Goal: Task Accomplishment & Management: Use online tool/utility

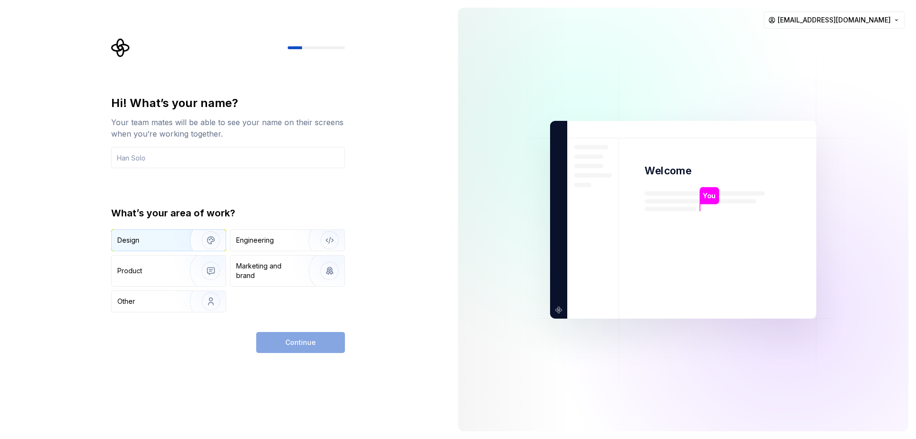
click at [131, 243] on div "Design" at bounding box center [128, 240] width 22 height 10
click at [163, 154] on input "text" at bounding box center [228, 157] width 234 height 21
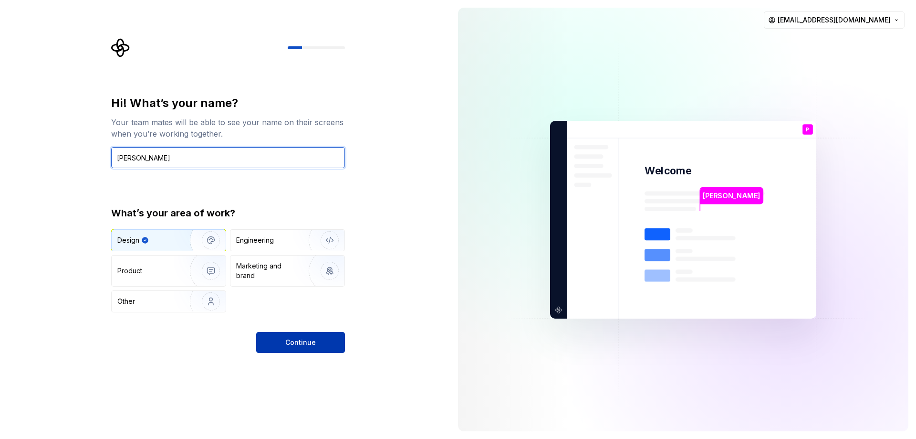
type input "[PERSON_NAME]"
click at [279, 339] on button "Continue" at bounding box center [300, 342] width 89 height 21
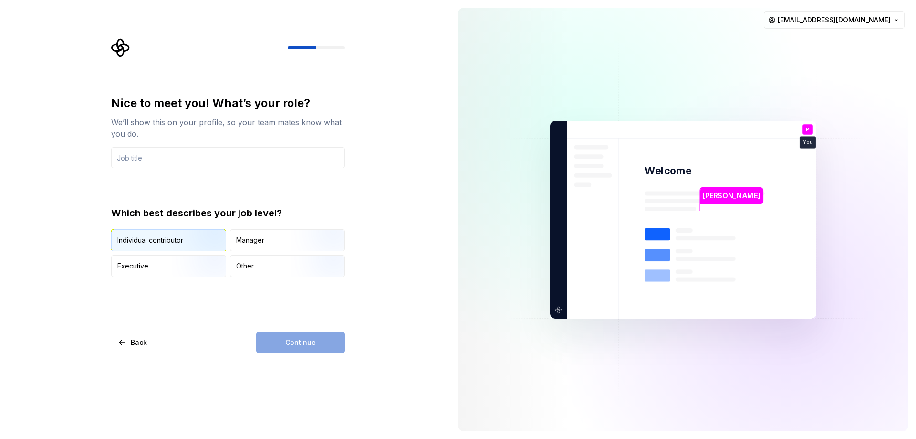
click at [177, 234] on img "button" at bounding box center [202, 252] width 61 height 64
click at [160, 162] on input "text" at bounding box center [228, 157] width 234 height 21
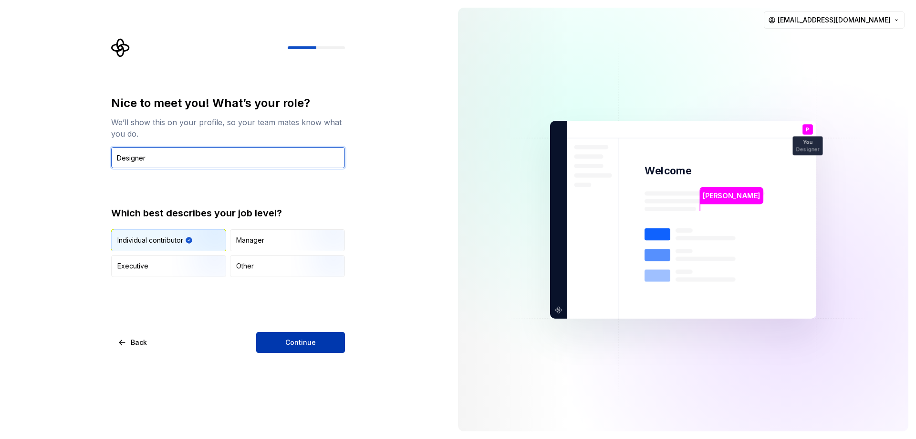
type input "Designer"
click at [274, 337] on button "Continue" at bounding box center [300, 342] width 89 height 21
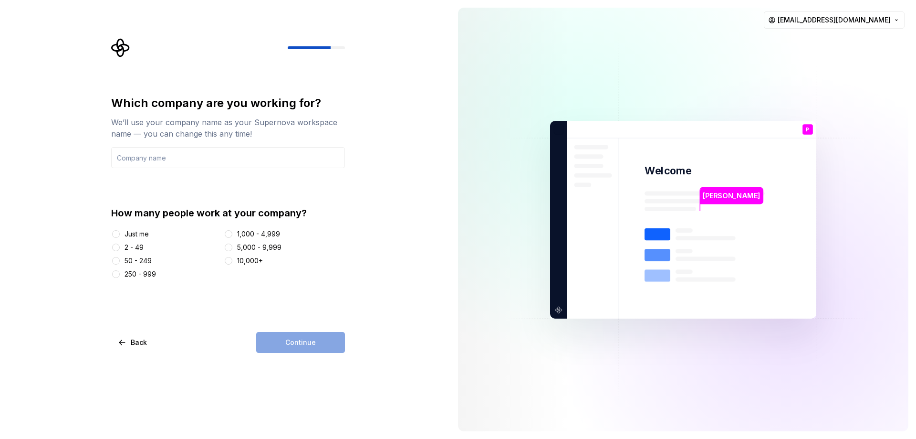
click at [135, 230] on div "Just me" at bounding box center [137, 234] width 24 height 10
click at [120, 230] on button "Just me" at bounding box center [116, 234] width 8 height 8
click at [113, 247] on button "2 - 49" at bounding box center [116, 247] width 8 height 8
click at [116, 232] on button "Just me" at bounding box center [116, 234] width 8 height 8
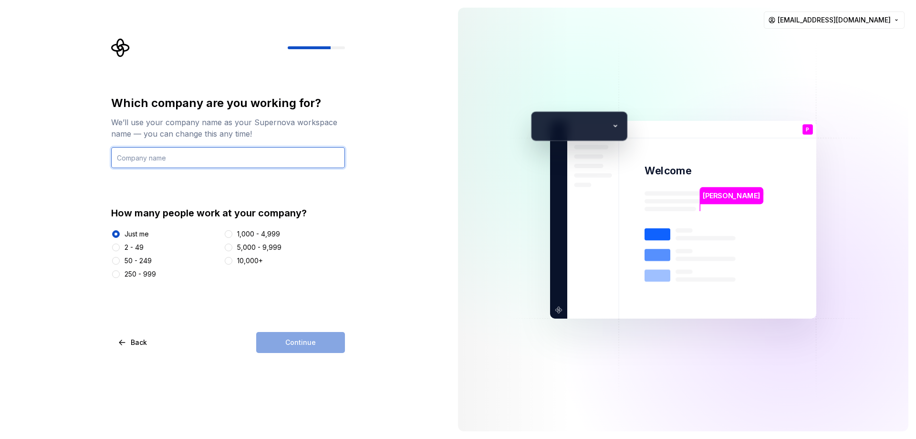
click at [126, 160] on input "text" at bounding box center [228, 157] width 234 height 21
type input "XX"
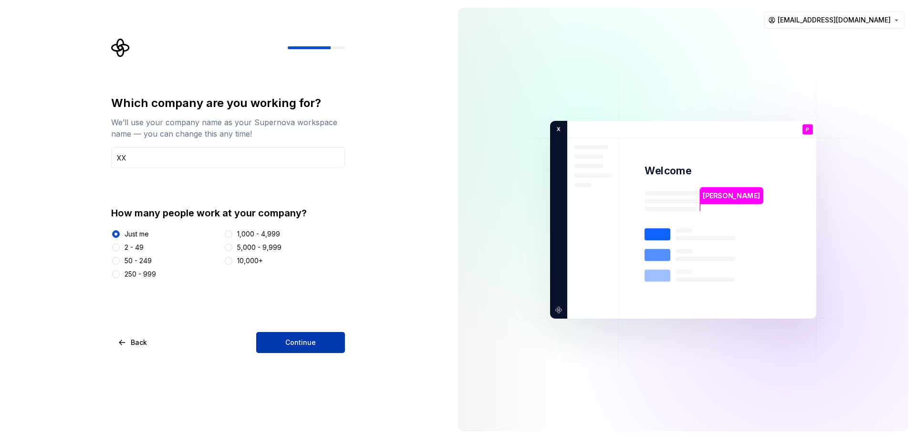
click at [275, 340] on button "Continue" at bounding box center [300, 342] width 89 height 21
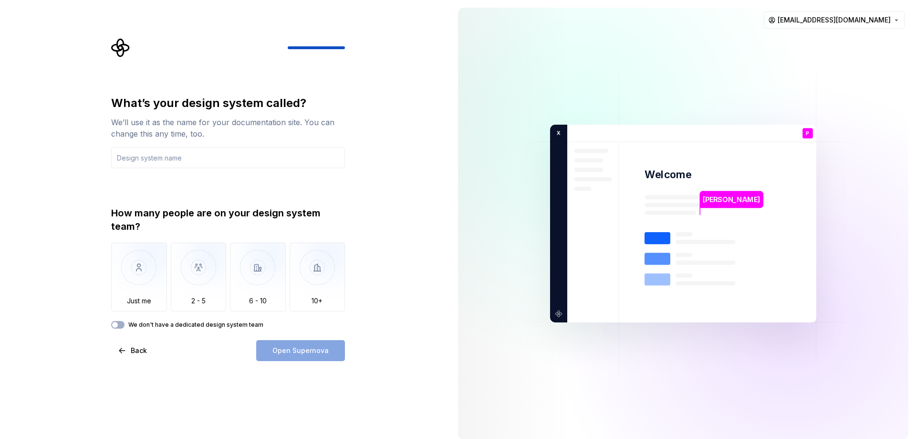
click at [201, 328] on div "What’s your design system called? We’ll use it as the name for your documentati…" at bounding box center [228, 227] width 234 height 265
click at [186, 321] on label "We don't have a dedicated design system team" at bounding box center [195, 325] width 135 height 8
click at [125, 321] on button "We don't have a dedicated design system team" at bounding box center [117, 325] width 13 height 8
click at [186, 321] on label "We don't have a dedicated design system team" at bounding box center [195, 325] width 135 height 8
click at [125, 321] on button "We don't have a dedicated design system team" at bounding box center [117, 325] width 13 height 8
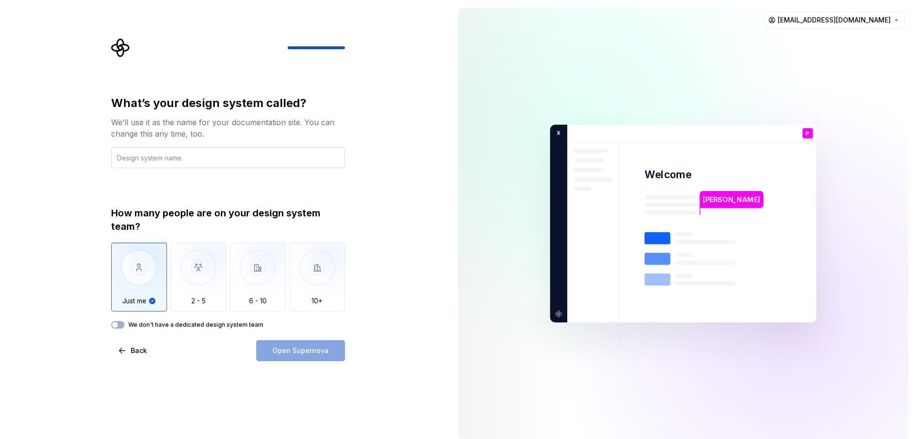
click at [154, 156] on input "text" at bounding box center [228, 157] width 234 height 21
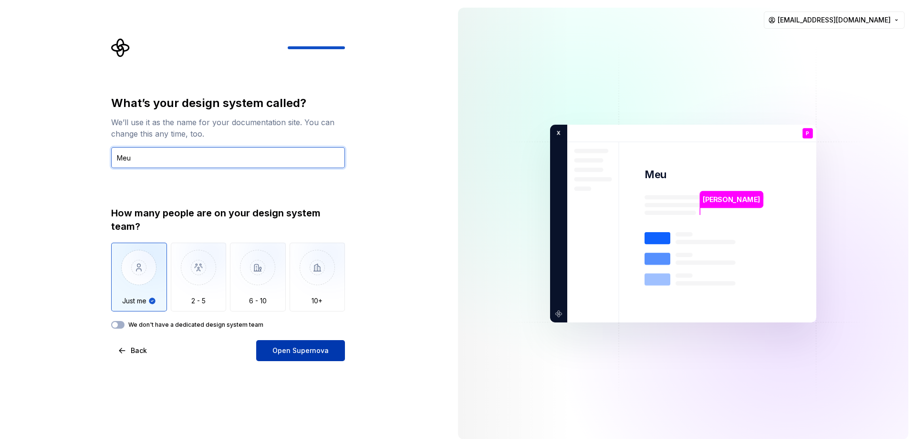
type input "Meu"
click at [302, 348] on span "Open Supernova" at bounding box center [301, 351] width 56 height 10
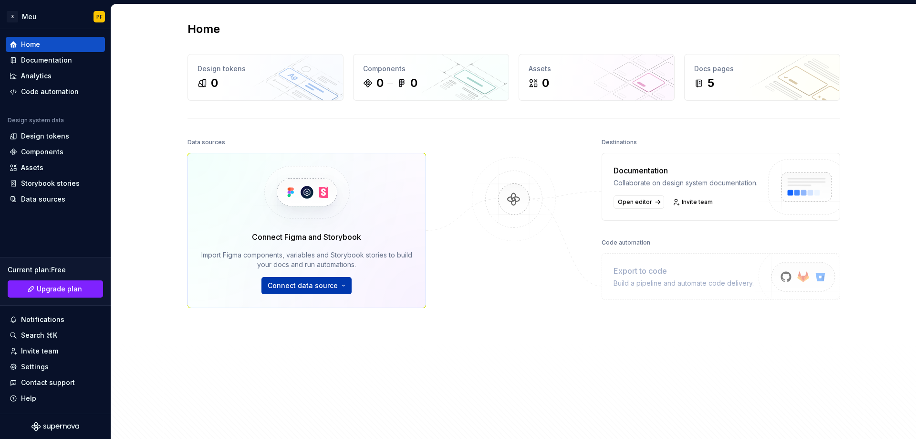
click at [325, 285] on html "X Meu PF Home Documentation Analytics Code automation Design system data Design…" at bounding box center [458, 219] width 916 height 439
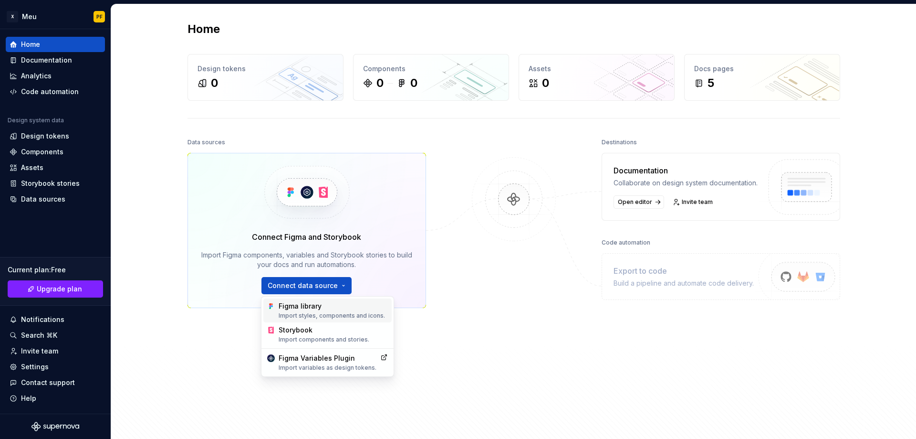
click at [319, 313] on div "Import styles, components and icons." at bounding box center [333, 316] width 109 height 8
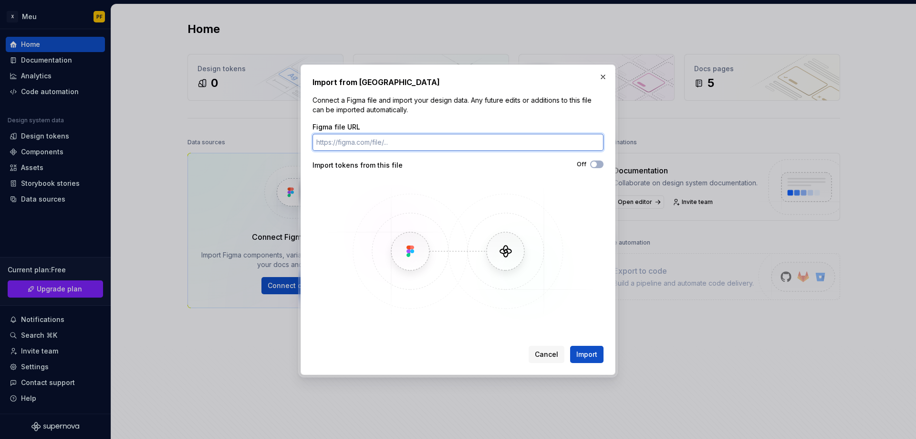
click at [344, 143] on input "Figma file URL" at bounding box center [458, 142] width 291 height 17
paste input "https://www.figma.com/design/itr2DCcZOV1xGh1z7jwdmZ/TESTE-PAULO--TOKENS-?node-i…"
type input "https://www.figma.com/design/itr2DCcZOV1xGh1z7jwdmZ/TESTE-PAULO--TOKENS-?node-i…"
drag, startPoint x: 596, startPoint y: 169, endPoint x: 601, endPoint y: 166, distance: 5.8
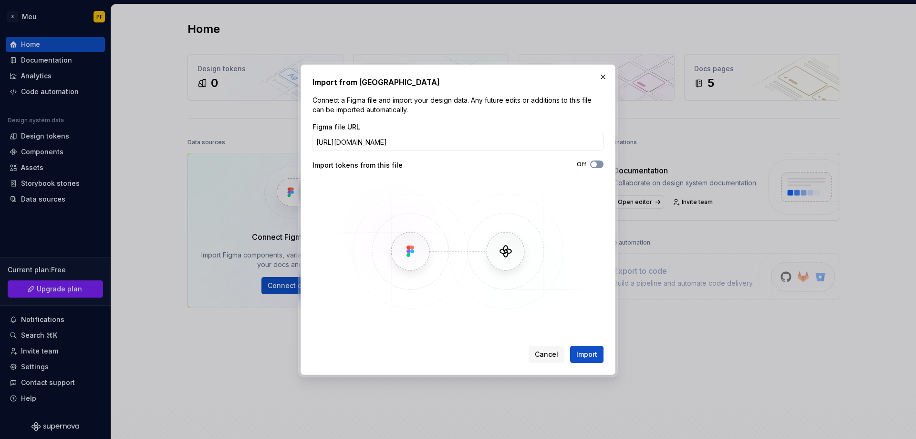
click at [600, 167] on div "Off" at bounding box center [531, 165] width 146 height 10
click at [601, 165] on button "Off" at bounding box center [596, 164] width 13 height 8
click at [590, 353] on span "Import" at bounding box center [587, 354] width 21 height 10
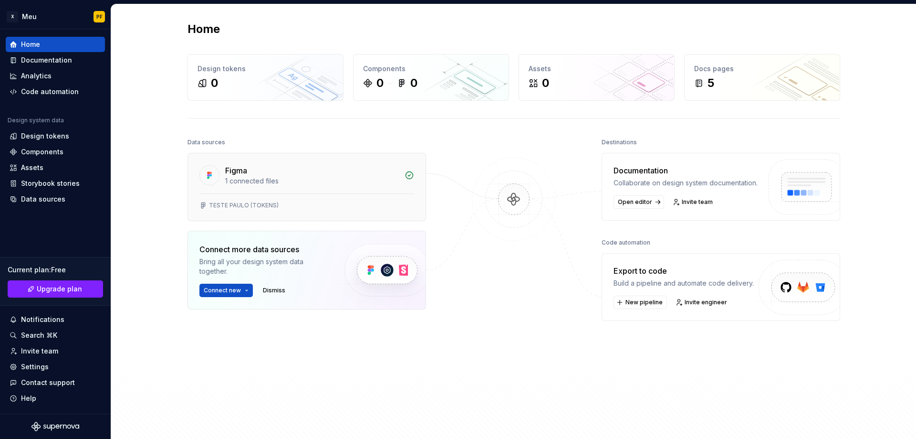
click at [261, 170] on div "Figma" at bounding box center [312, 170] width 174 height 11
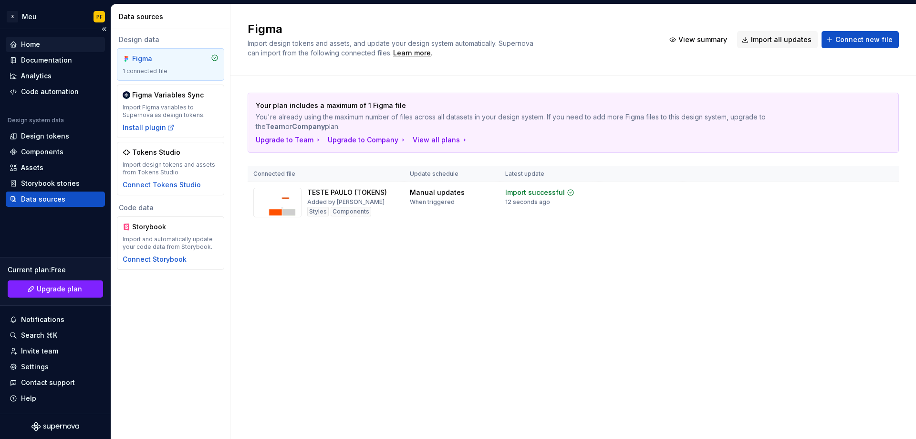
click at [32, 42] on div "Home" at bounding box center [30, 45] width 19 height 10
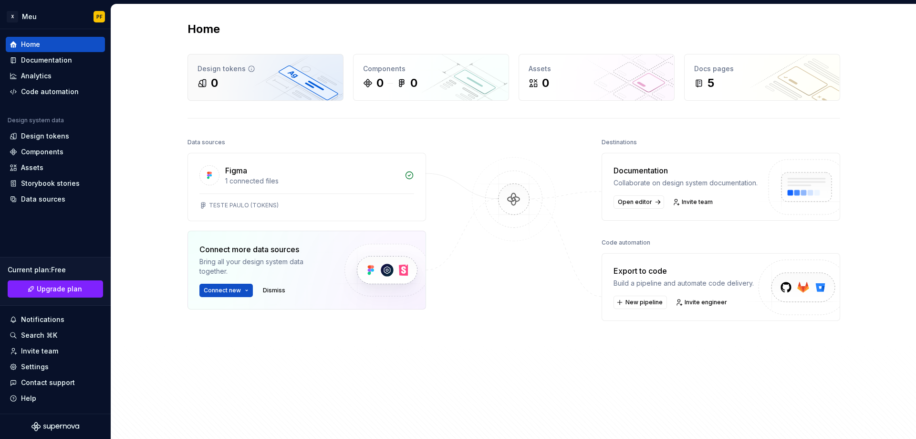
click at [215, 73] on div "Design tokens" at bounding box center [266, 69] width 136 height 10
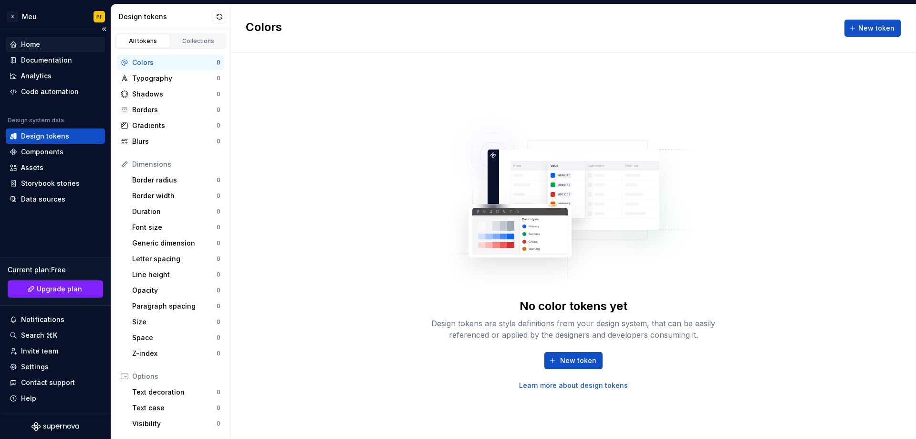
click at [39, 43] on div "Home" at bounding box center [30, 45] width 19 height 10
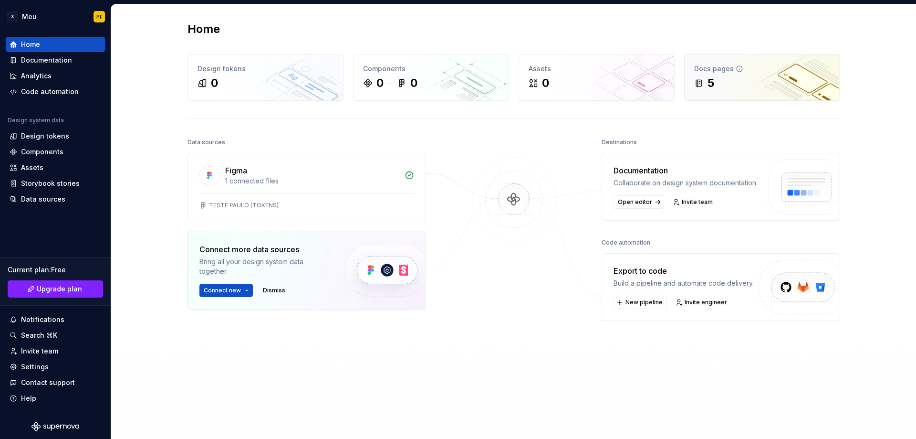
click at [709, 78] on div "5" at bounding box center [711, 82] width 7 height 15
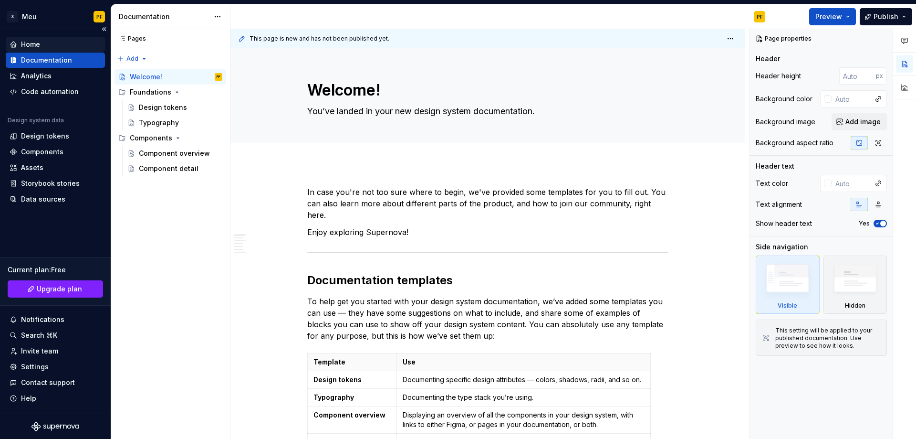
click at [28, 43] on div "Home" at bounding box center [30, 45] width 19 height 10
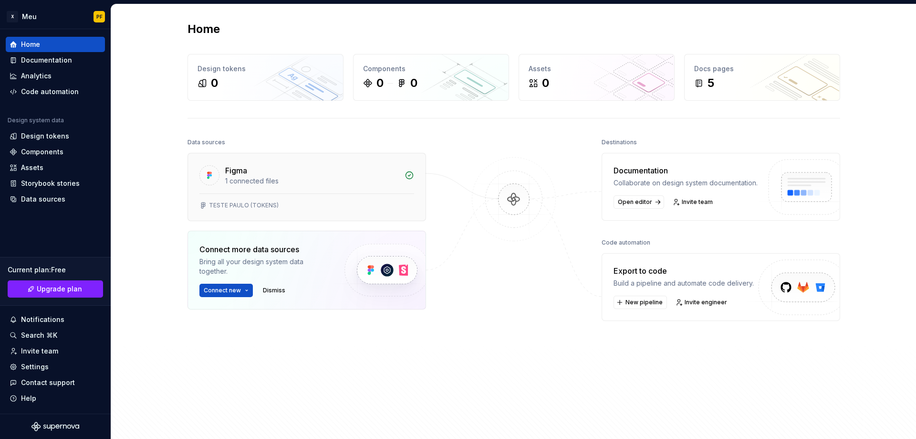
click at [237, 207] on div "TESTE PAULO (TOKENS)" at bounding box center [244, 205] width 70 height 8
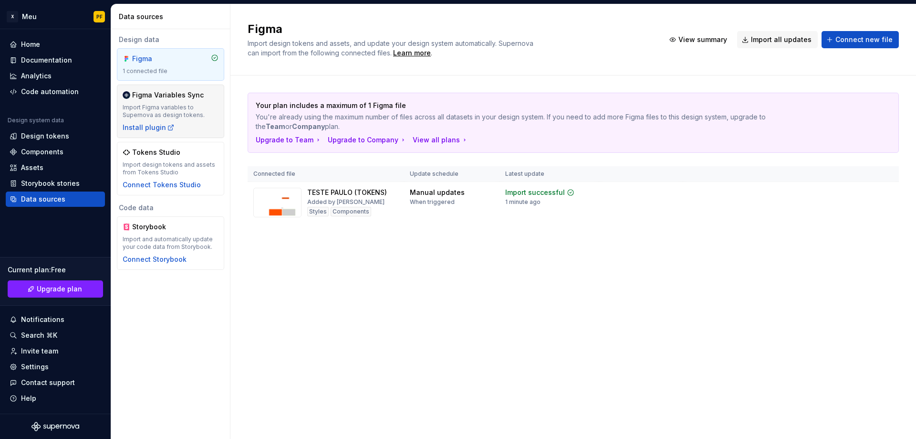
click at [170, 96] on div "Figma Variables Sync" at bounding box center [168, 95] width 72 height 10
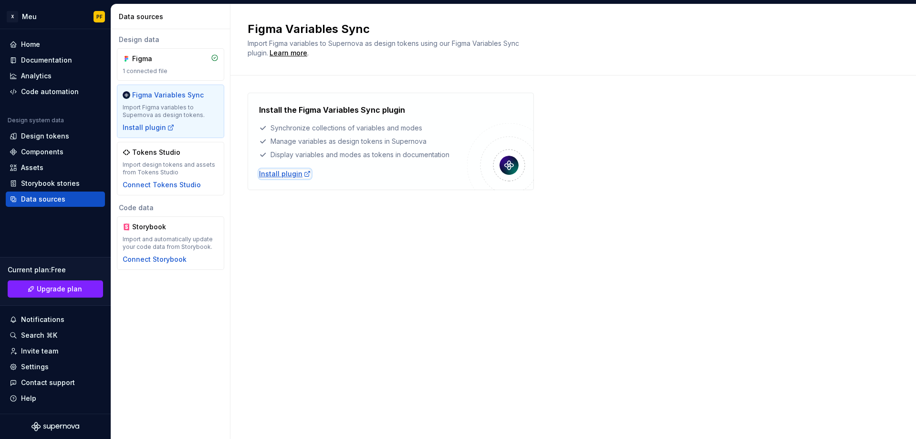
click at [271, 174] on div "Install plugin" at bounding box center [285, 174] width 52 height 10
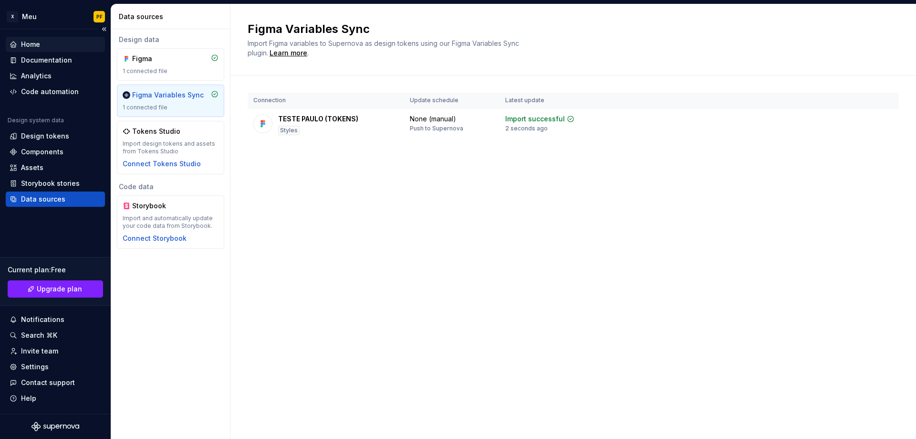
click at [32, 43] on div "Home" at bounding box center [30, 45] width 19 height 10
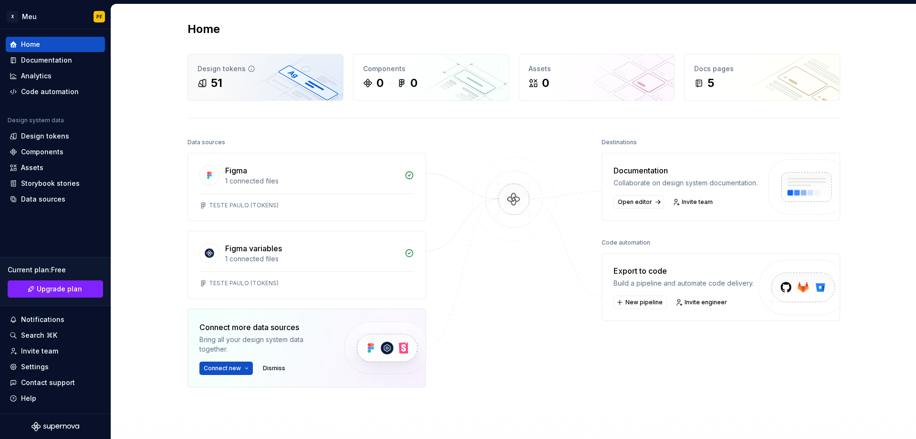
click at [236, 71] on div "Design tokens" at bounding box center [266, 69] width 136 height 10
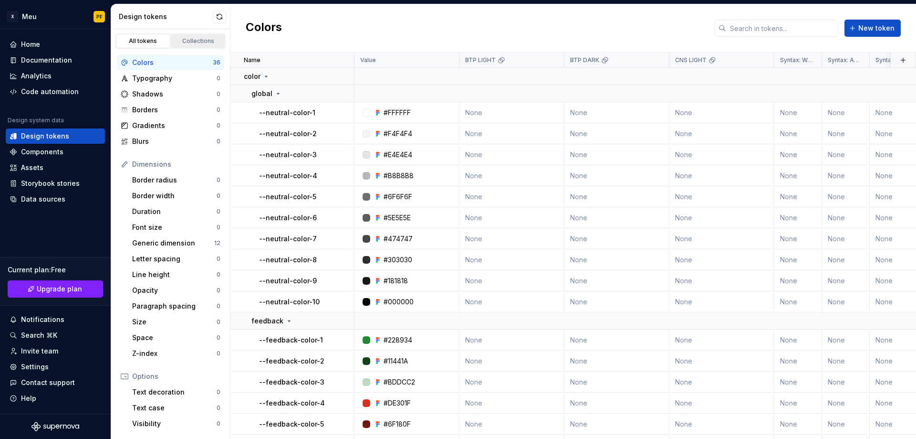
click at [194, 37] on div "Collections" at bounding box center [199, 41] width 48 height 8
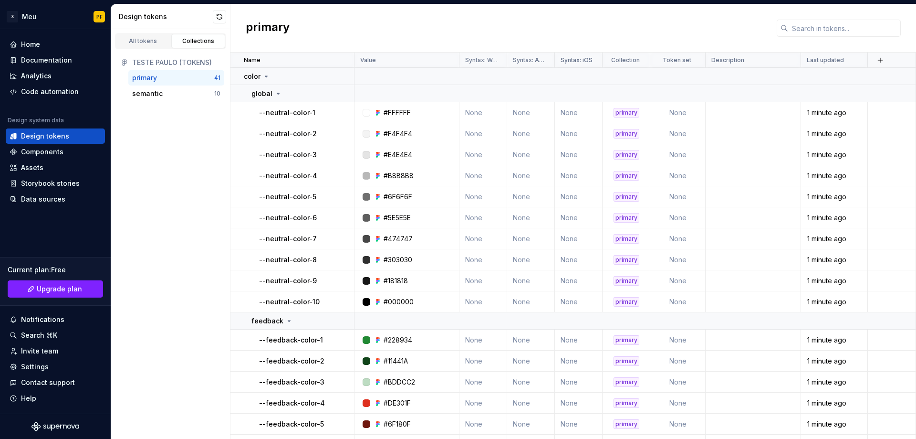
click at [150, 78] on div "primary" at bounding box center [144, 78] width 25 height 10
click at [155, 95] on div "semantic" at bounding box center [147, 94] width 31 height 10
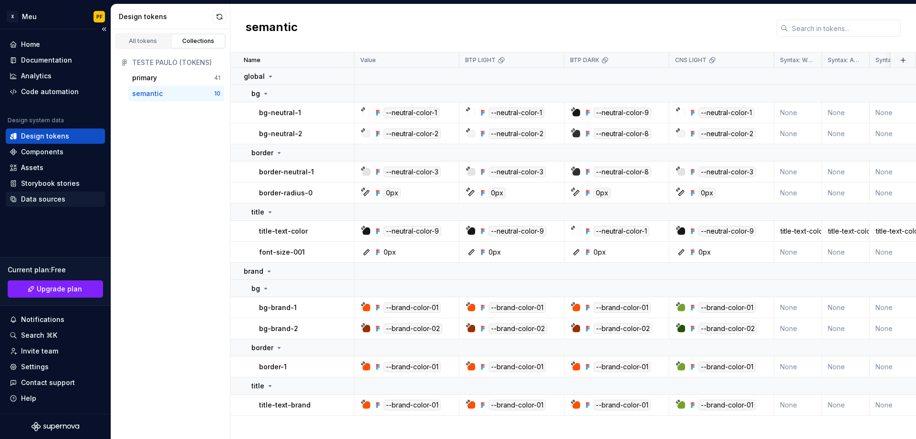
click at [54, 192] on div "Data sources" at bounding box center [55, 198] width 99 height 15
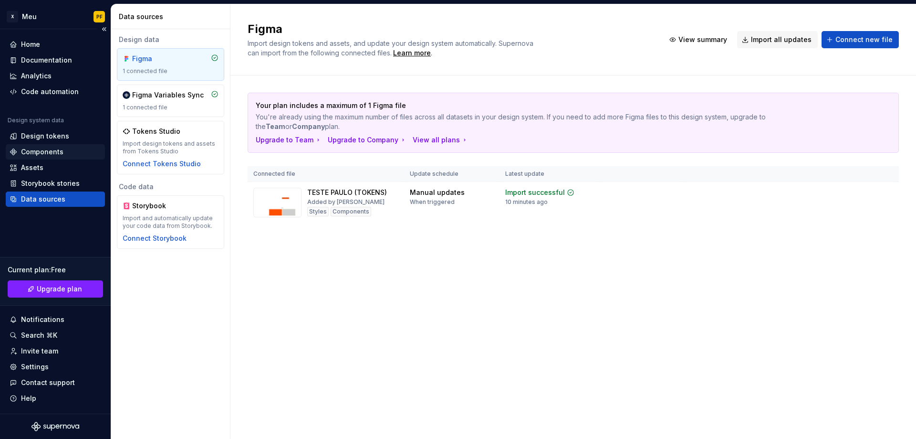
click at [42, 152] on div "Components" at bounding box center [42, 152] width 42 height 10
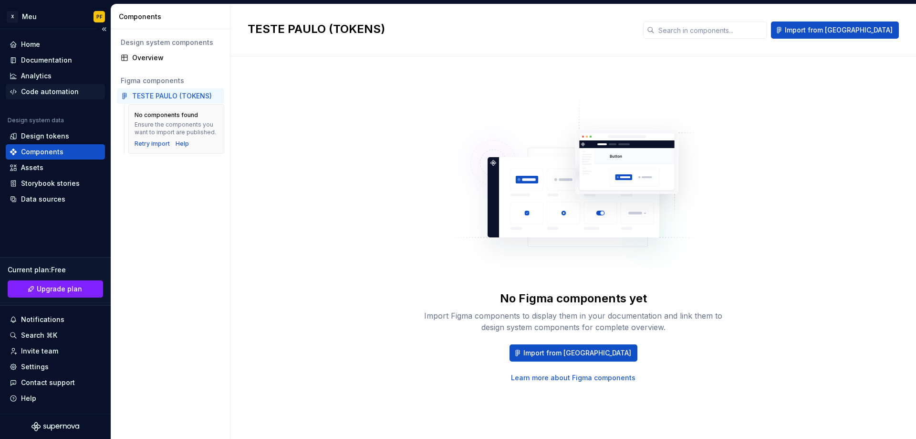
click at [44, 88] on div "Code automation" at bounding box center [50, 92] width 58 height 10
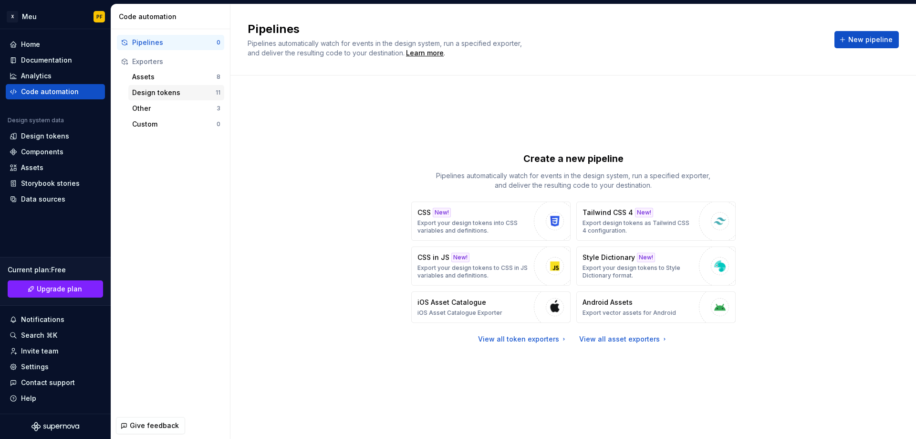
click at [150, 91] on div "Design tokens" at bounding box center [174, 93] width 84 height 10
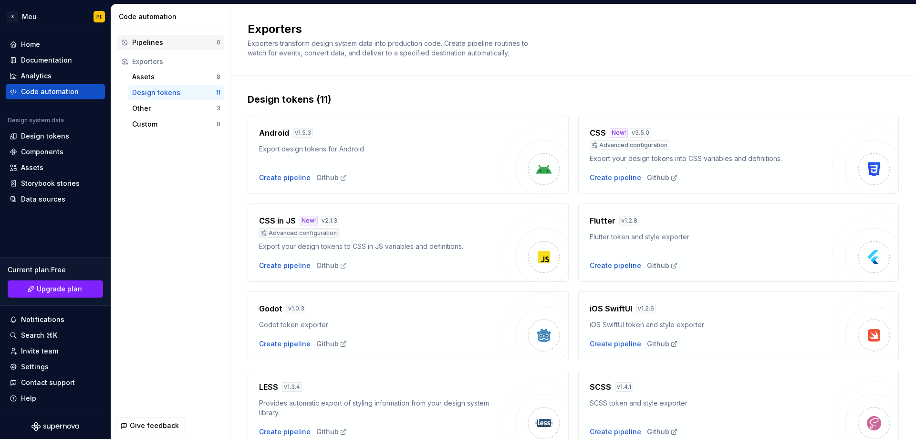
click at [147, 43] on div "Pipelines" at bounding box center [174, 43] width 84 height 10
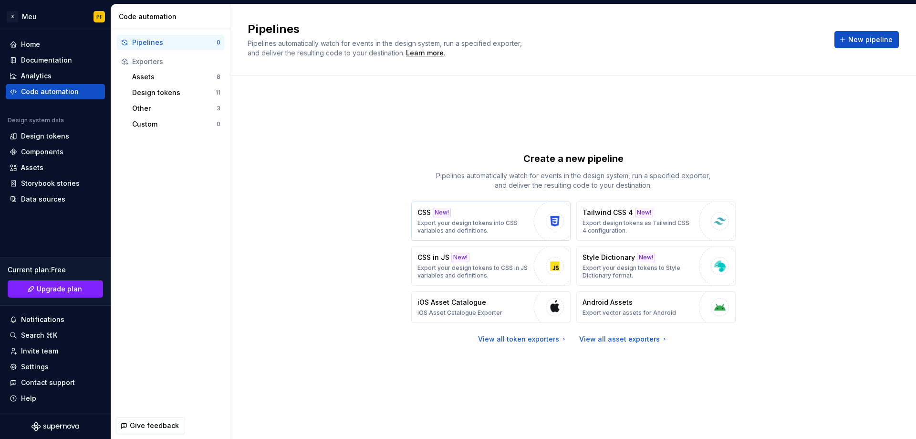
click at [431, 220] on p "Export your design tokens into CSS variables and definitions." at bounding box center [474, 226] width 112 height 15
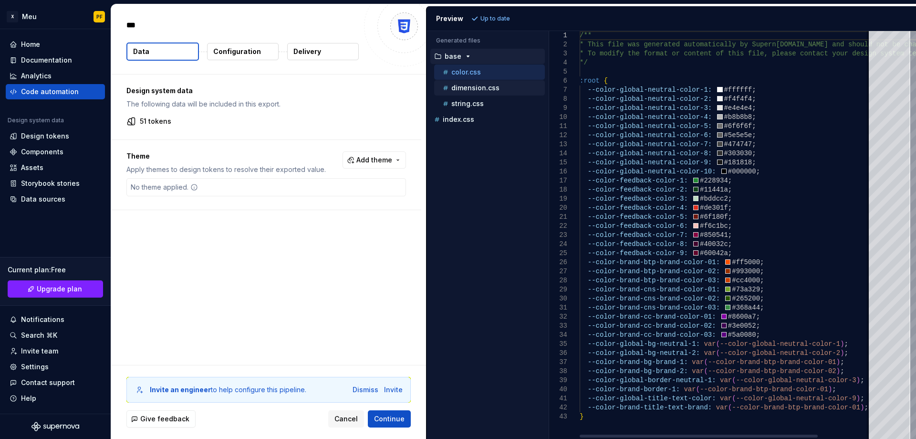
type textarea "*"
click at [370, 162] on span "Add theme" at bounding box center [375, 160] width 36 height 10
click at [301, 213] on div "Suggestions" at bounding box center [302, 214] width 8 height 8
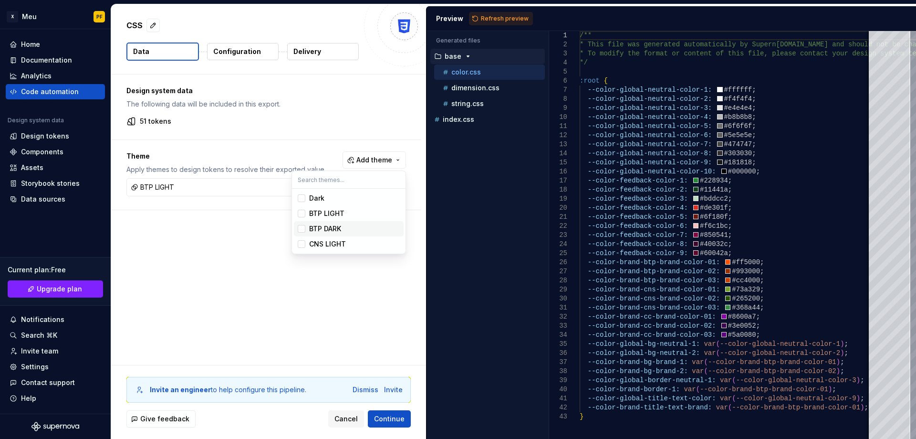
click at [302, 228] on div "Suggestions" at bounding box center [302, 229] width 8 height 8
click at [388, 416] on html "X Meu PF Home Documentation Analytics Code automation Design system data Design…" at bounding box center [458, 219] width 916 height 439
click at [396, 417] on span "Continue" at bounding box center [389, 419] width 31 height 10
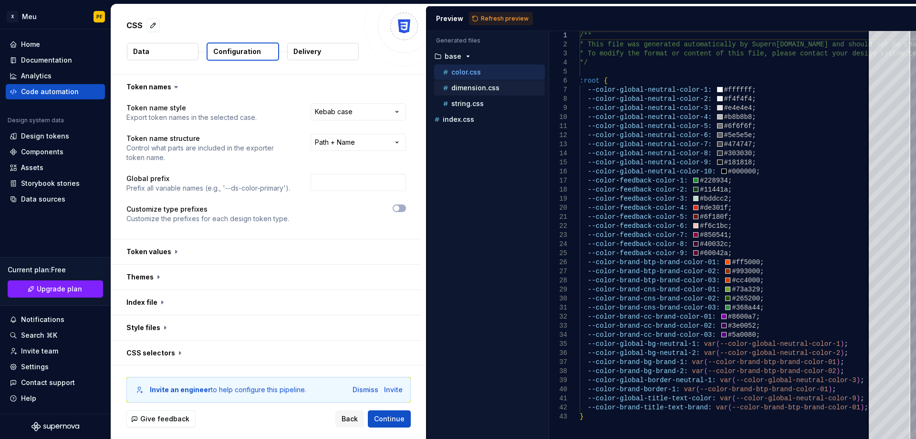
click at [469, 89] on p "dimension.css" at bounding box center [476, 88] width 48 height 8
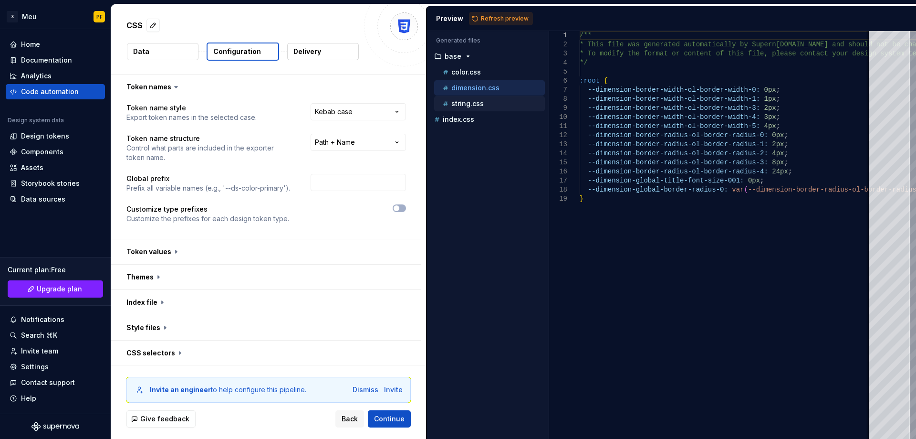
click at [472, 106] on p "string.css" at bounding box center [468, 104] width 32 height 8
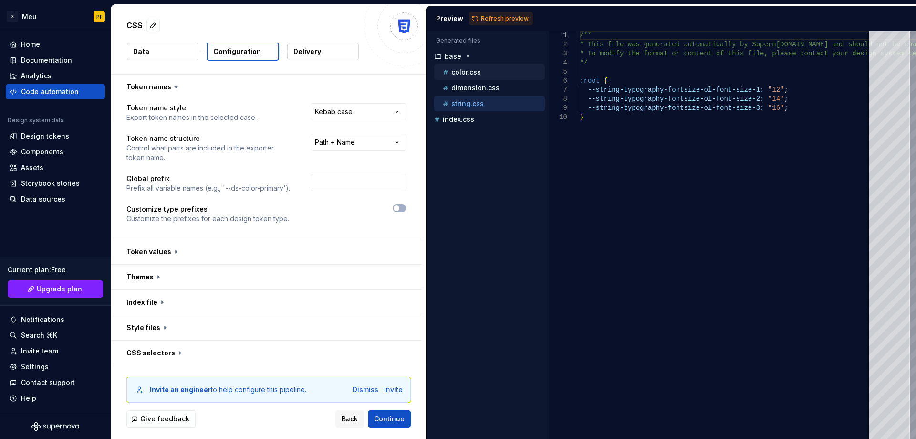
click at [469, 70] on p "color.css" at bounding box center [467, 72] width 30 height 8
type textarea "**********"
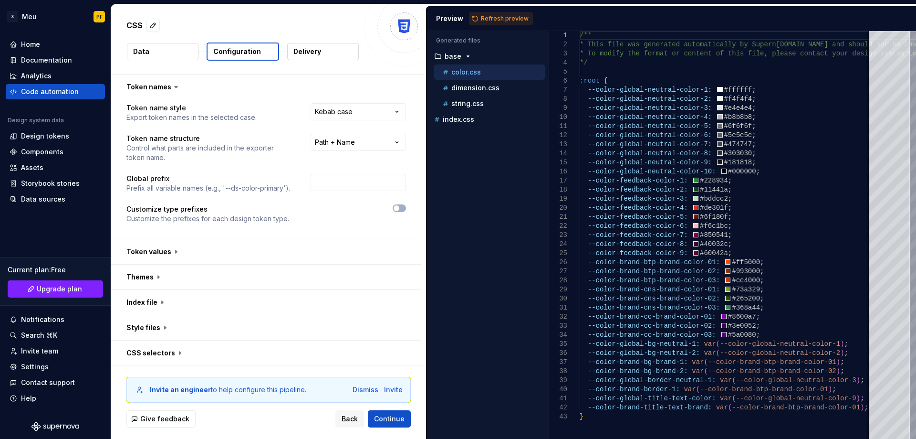
click at [305, 57] on button "Delivery" at bounding box center [323, 51] width 72 height 17
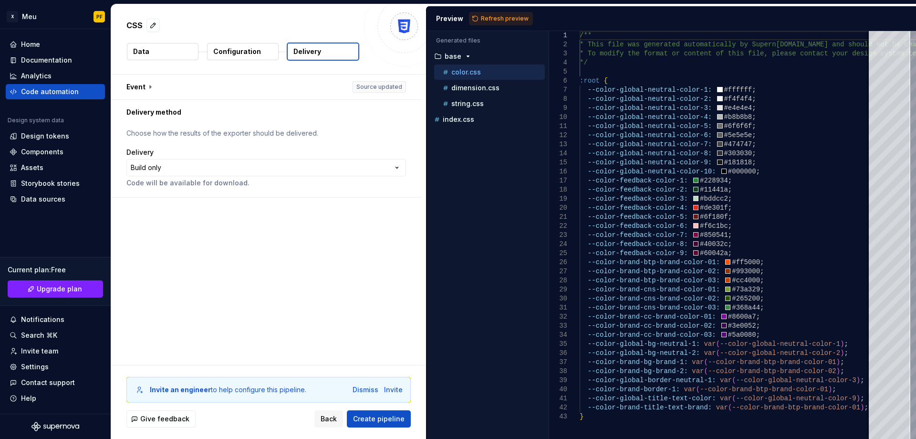
click at [305, 57] on button "Delivery" at bounding box center [323, 51] width 73 height 18
click at [173, 50] on button "Data" at bounding box center [163, 51] width 72 height 17
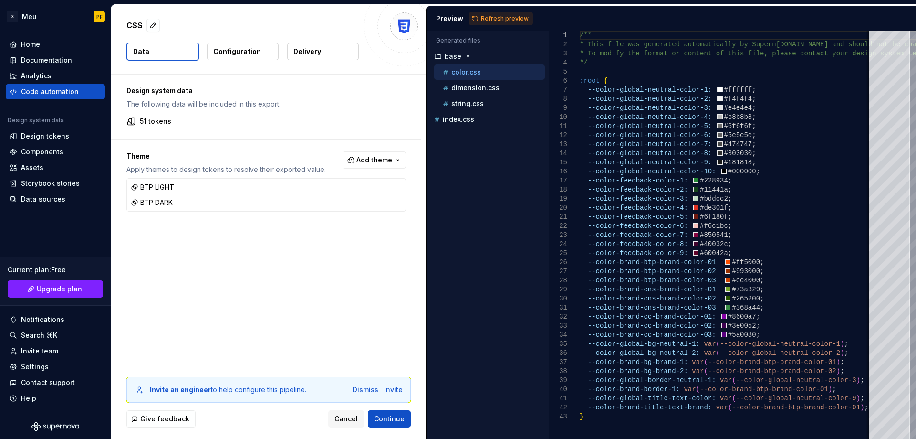
click at [363, 384] on div "Invite an engineer to help configure this pipeline. Dismiss Invite" at bounding box center [268, 390] width 284 height 26
click at [342, 418] on span "Cancel" at bounding box center [346, 419] width 23 height 10
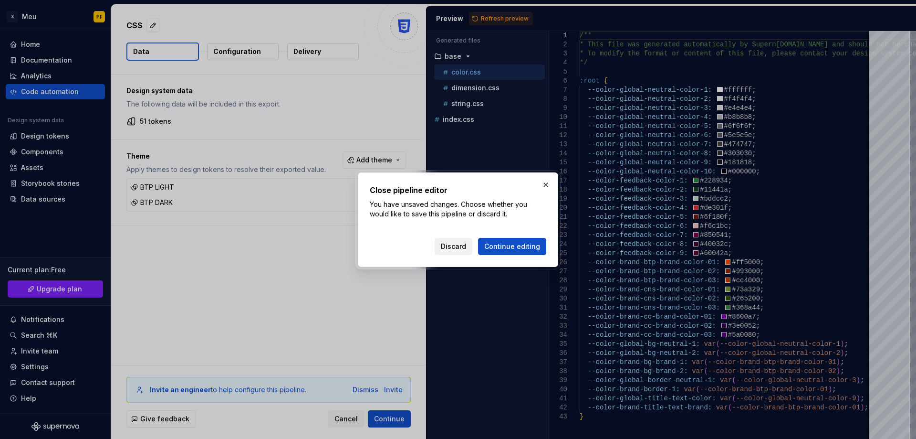
click at [466, 243] on span "Discard" at bounding box center [453, 247] width 25 height 10
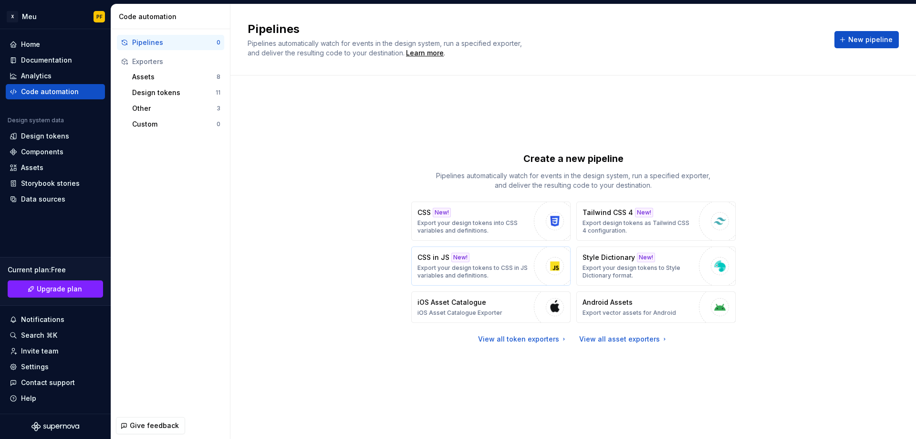
click at [438, 263] on div "CSS in JS New! Export your design tokens to CSS in JS variables and definitions." at bounding box center [474, 265] width 112 height 27
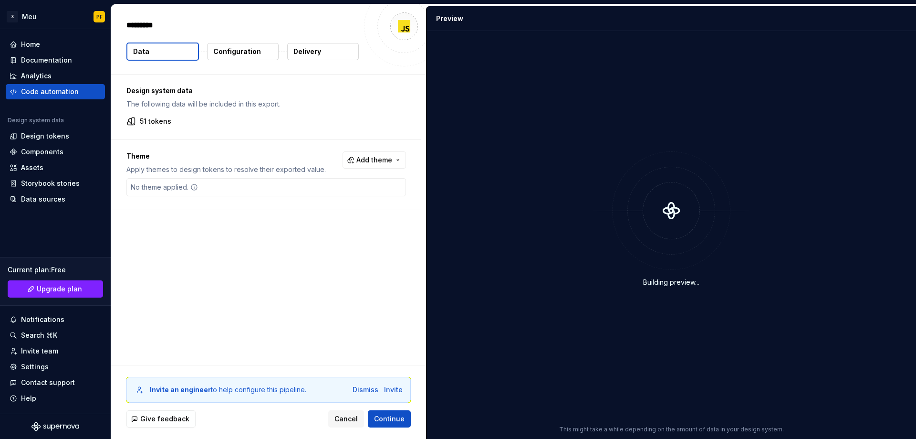
type textarea "*"
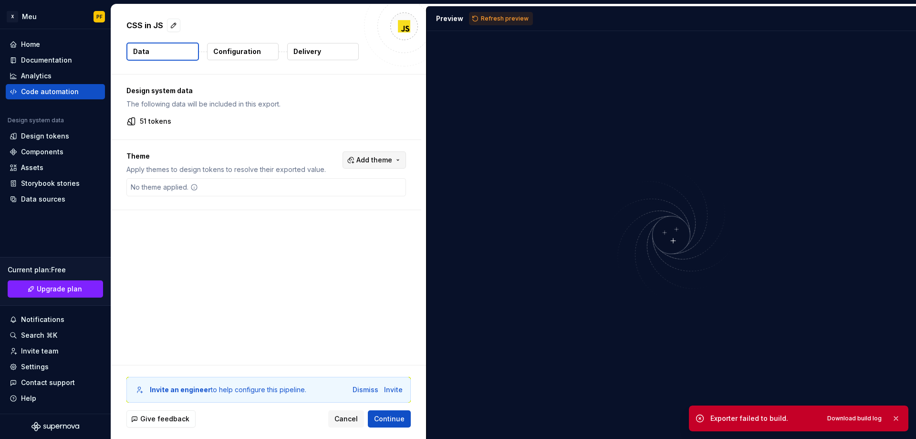
click at [384, 161] on span "Add theme" at bounding box center [375, 160] width 36 height 10
click at [332, 217] on div "BTP LIGHT" at bounding box center [326, 214] width 35 height 10
click at [332, 228] on div "BTP DARK" at bounding box center [325, 229] width 32 height 10
click at [394, 413] on html "X Meu PF Home Documentation Analytics Code automation Design system data Design…" at bounding box center [458, 219] width 916 height 439
click at [391, 415] on span "Continue" at bounding box center [389, 419] width 31 height 10
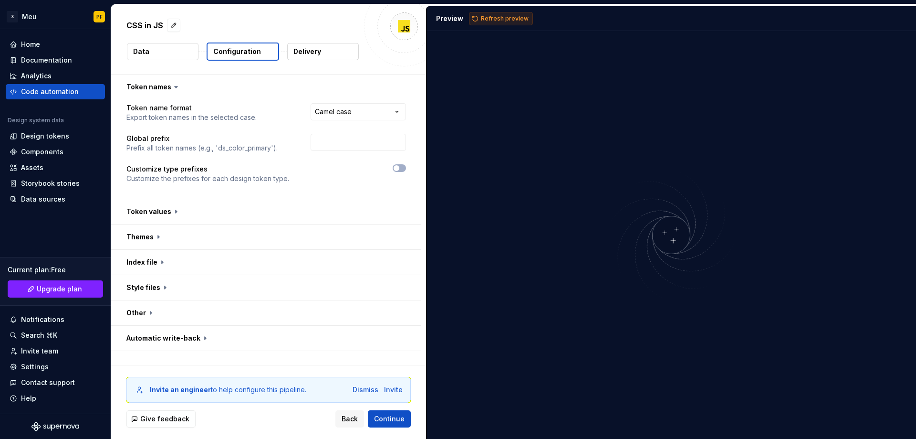
click at [488, 21] on span "Refresh preview" at bounding box center [505, 19] width 48 height 8
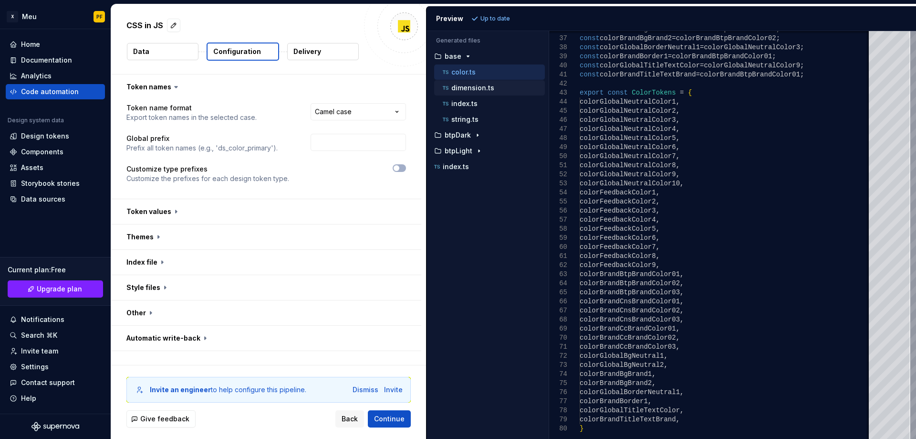
click at [468, 90] on p "dimension.ts" at bounding box center [473, 88] width 43 height 8
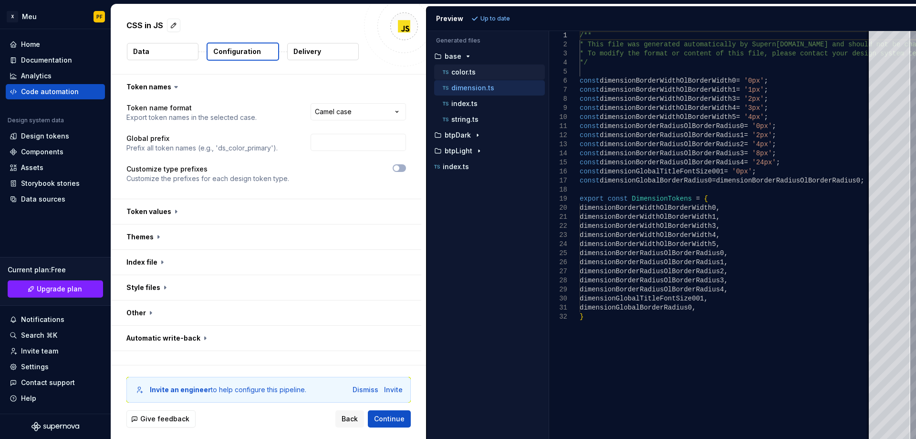
click at [465, 74] on p "color.ts" at bounding box center [464, 72] width 24 height 8
type textarea "**********"
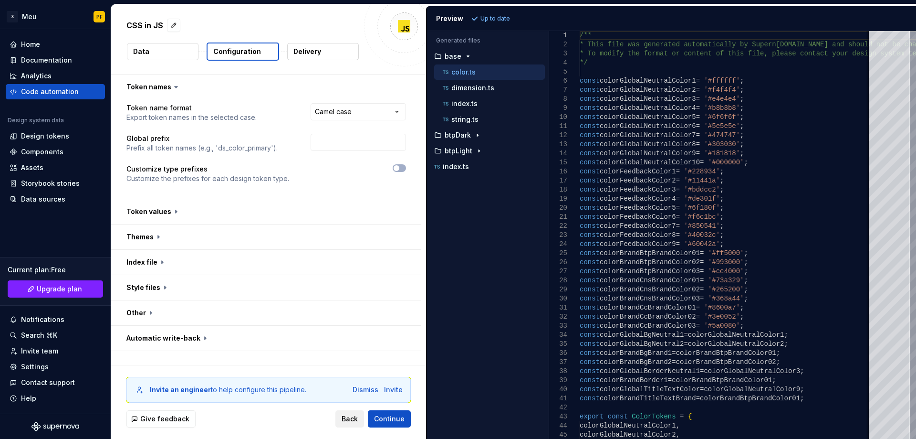
click at [354, 420] on span "Back" at bounding box center [350, 419] width 16 height 10
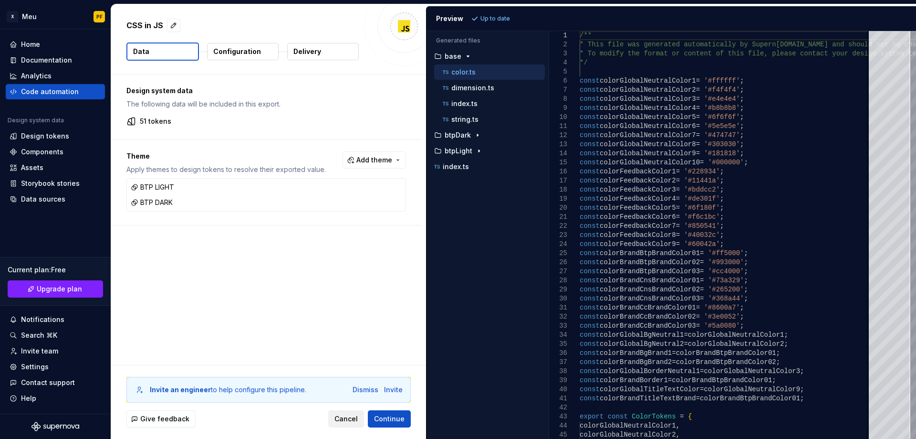
click at [354, 420] on span "Cancel" at bounding box center [346, 419] width 23 height 10
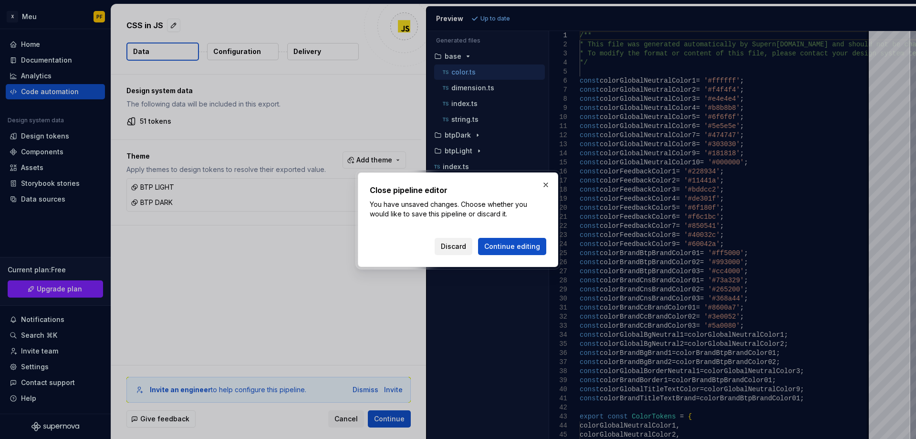
click at [454, 250] on span "Discard" at bounding box center [453, 247] width 25 height 10
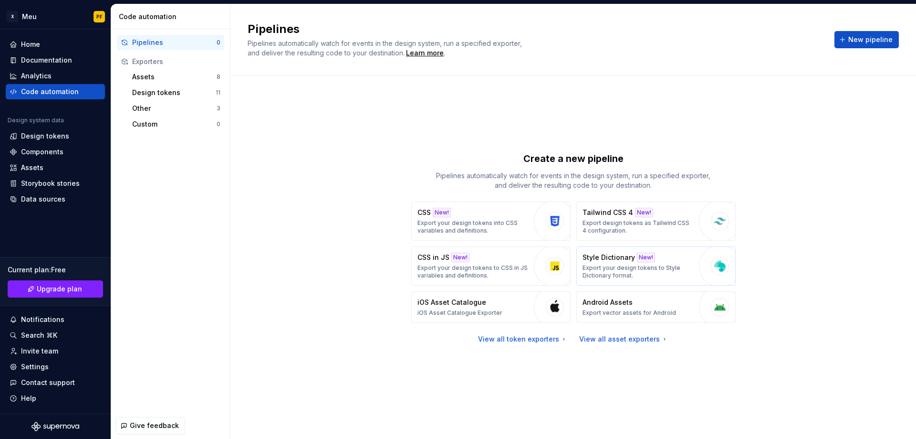
click at [609, 264] on p "Export your design tokens to Style Dictionary format." at bounding box center [639, 271] width 112 height 15
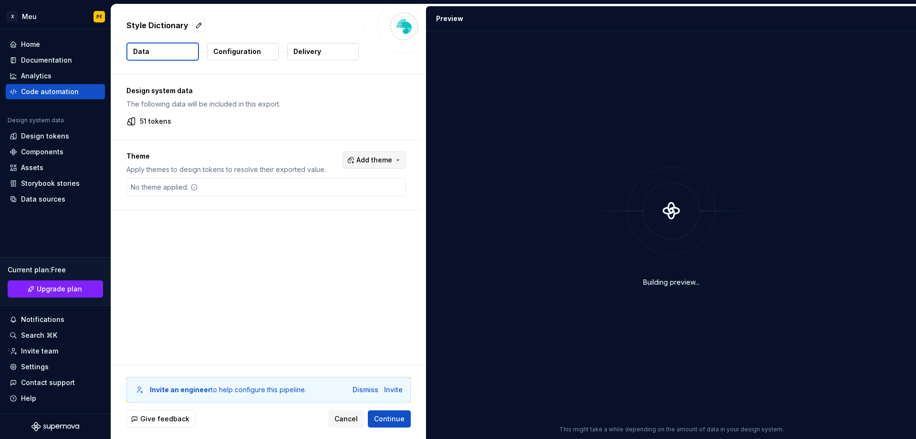
click at [396, 162] on button "Add theme" at bounding box center [374, 159] width 63 height 17
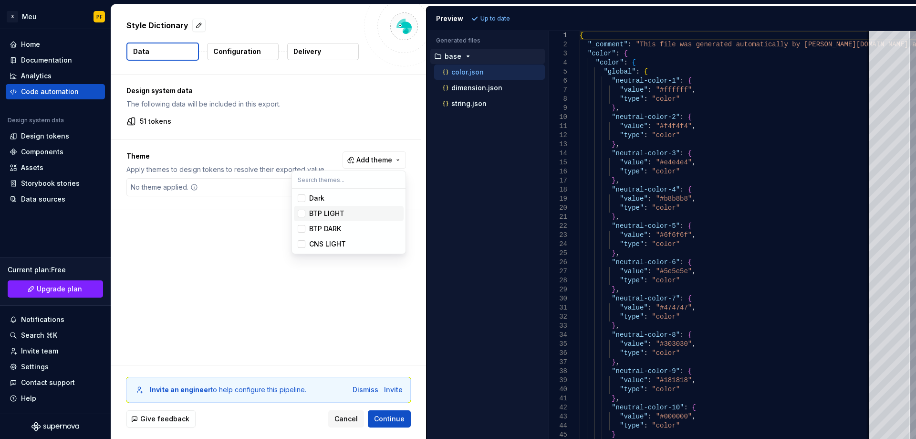
click at [310, 217] on div "BTP LIGHT" at bounding box center [326, 214] width 35 height 10
click at [315, 226] on div "BTP DARK" at bounding box center [325, 229] width 32 height 10
click at [315, 245] on div "CNS LIGHT" at bounding box center [327, 244] width 37 height 10
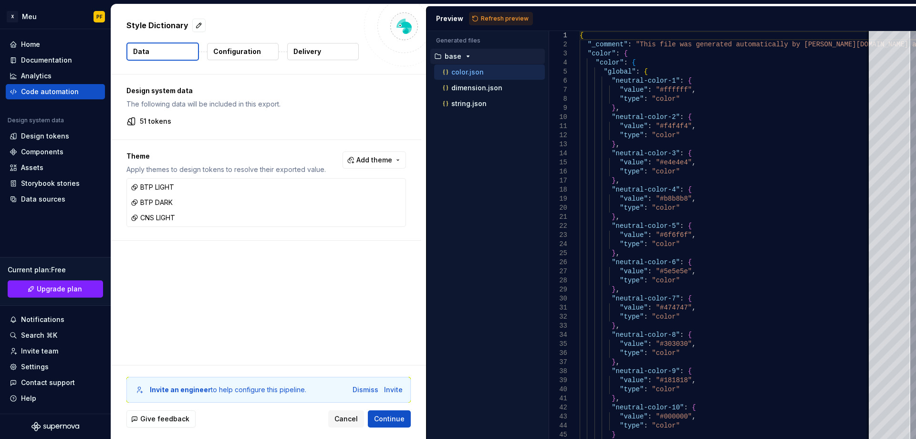
click at [385, 416] on html "X Meu PF Home Documentation Analytics Code automation Design system data Design…" at bounding box center [458, 219] width 916 height 439
click at [385, 416] on span "Continue" at bounding box center [389, 419] width 31 height 10
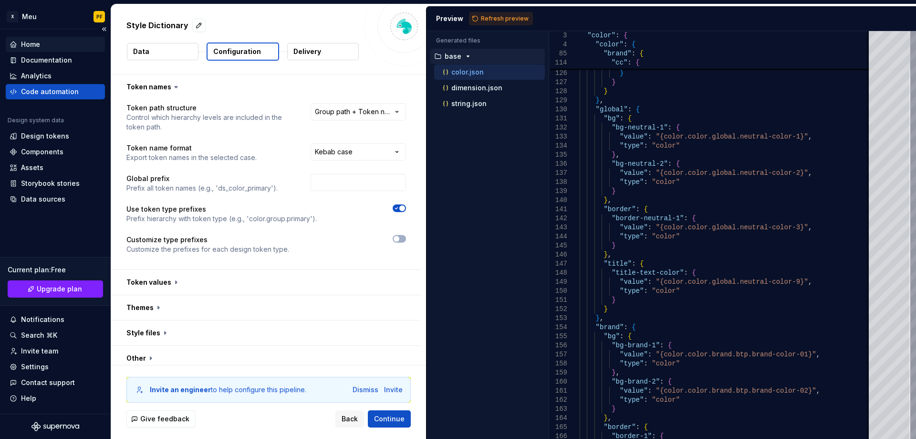
click at [32, 45] on div "Home" at bounding box center [30, 45] width 19 height 10
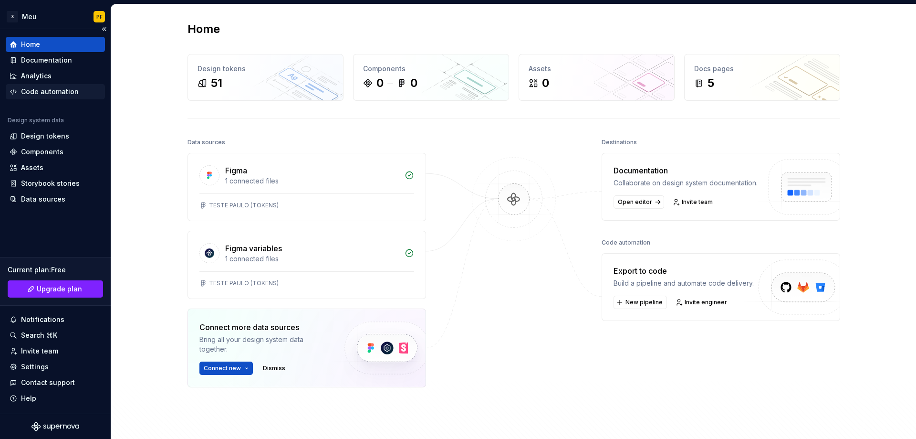
click at [31, 92] on div "Code automation" at bounding box center [50, 92] width 58 height 10
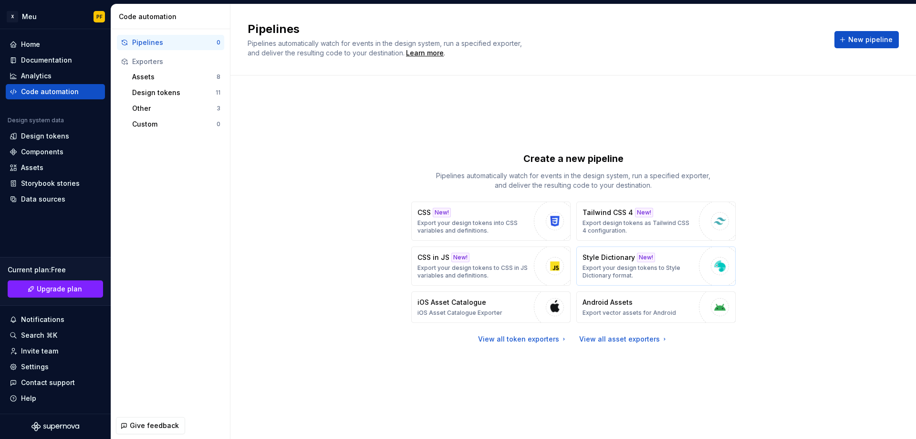
click at [596, 252] on p "Style Dictionary" at bounding box center [609, 257] width 53 height 10
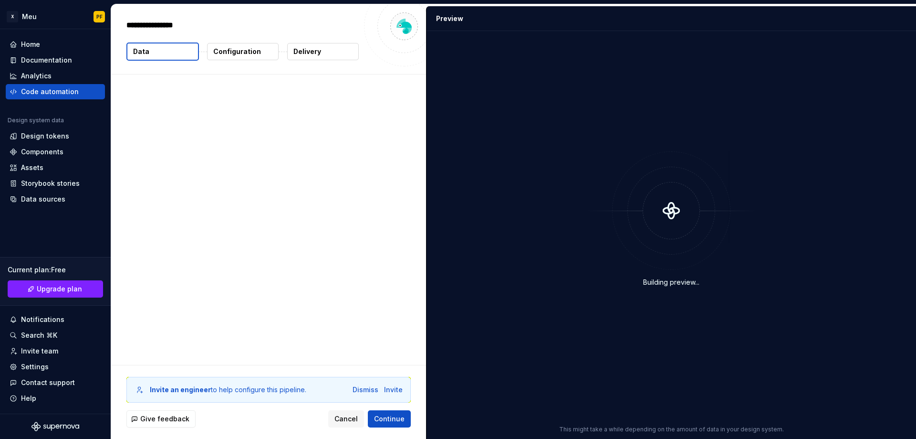
type textarea "*"
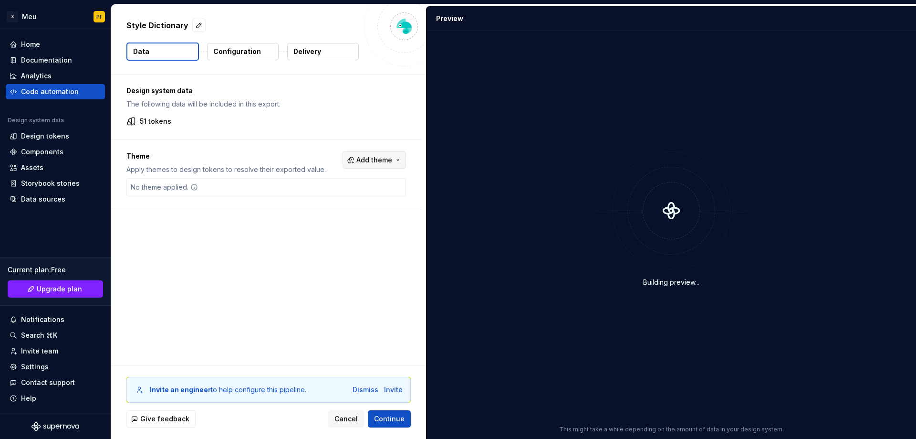
click at [375, 157] on span "Add theme" at bounding box center [375, 160] width 36 height 10
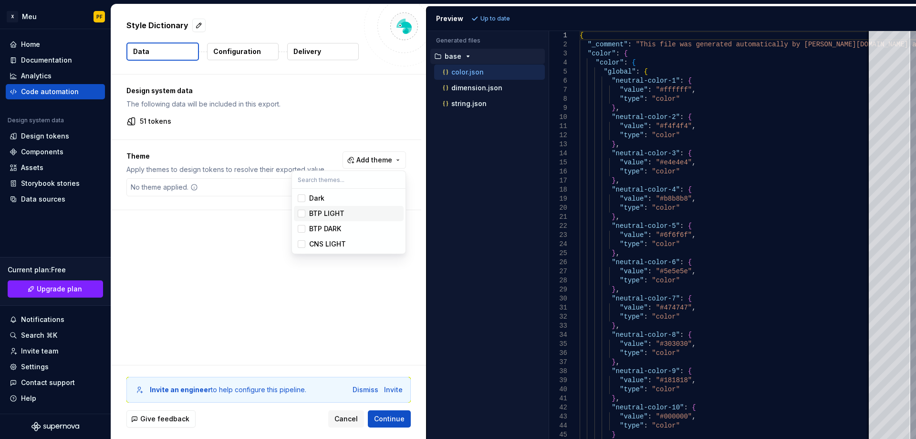
click at [302, 210] on div "Suggestions" at bounding box center [302, 214] width 8 height 8
click at [300, 231] on div "Suggestions" at bounding box center [302, 229] width 8 height 8
click at [301, 242] on div "Suggestions" at bounding box center [302, 244] width 8 height 8
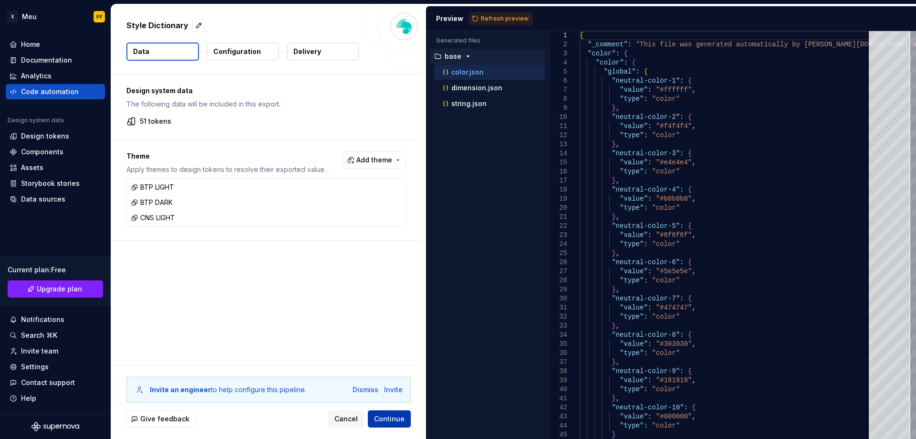
click at [388, 413] on html "X Meu PF Home Documentation Analytics Code automation Design system data Design…" at bounding box center [458, 219] width 916 height 439
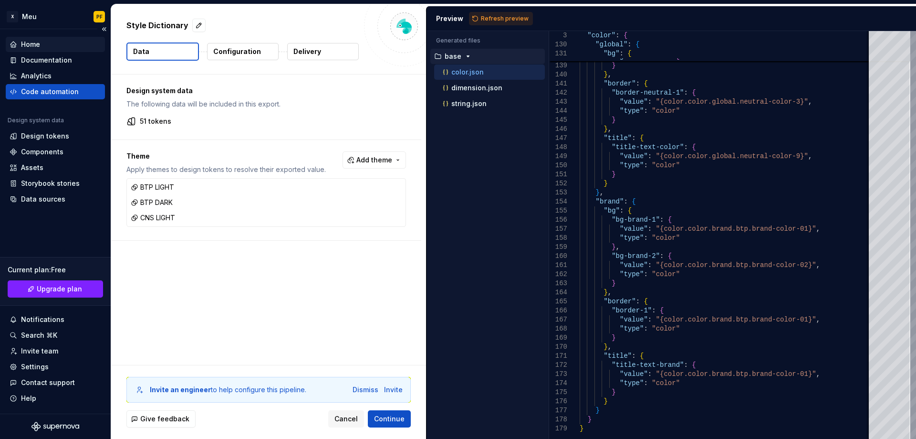
click at [31, 43] on div "Home" at bounding box center [30, 45] width 19 height 10
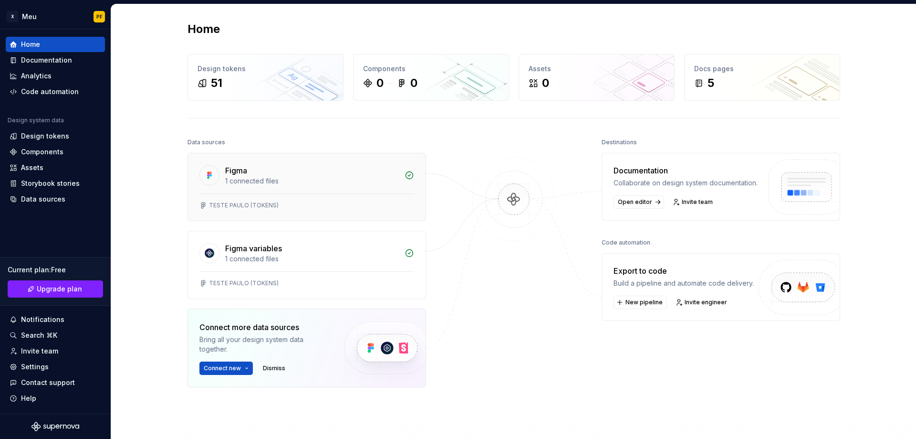
click at [314, 199] on div "TESTE PAULO (TOKENS)" at bounding box center [307, 206] width 238 height 27
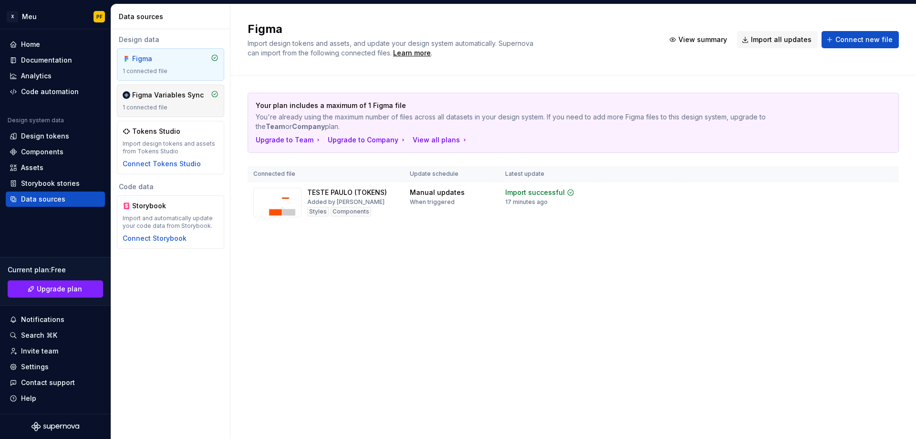
click at [171, 104] on div "1 connected file" at bounding box center [171, 108] width 96 height 8
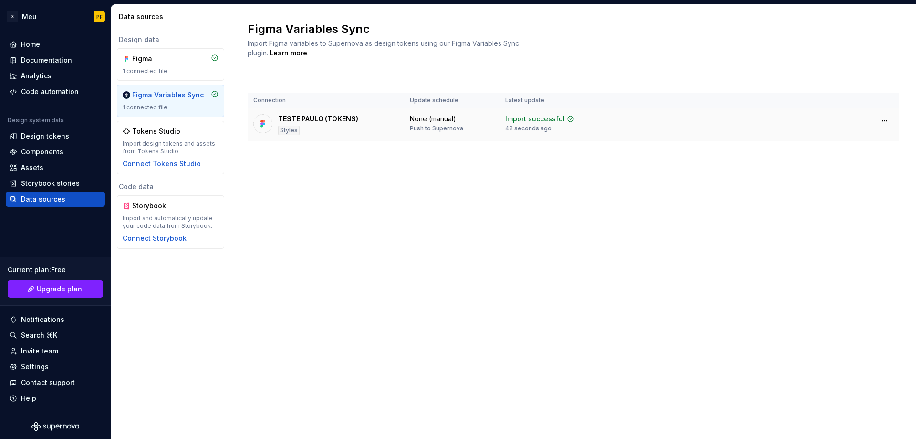
click at [344, 129] on div "TESTE PAULO (TOKENS) Styles" at bounding box center [318, 124] width 80 height 21
click at [881, 120] on html "X Meu PF Home Documentation Analytics Code automation Design system data Design…" at bounding box center [458, 219] width 916 height 439
click at [435, 113] on html "X Meu PF Home Documentation Analytics Code automation Design system data Design…" at bounding box center [458, 219] width 916 height 439
click at [31, 93] on div "Code automation" at bounding box center [50, 92] width 58 height 10
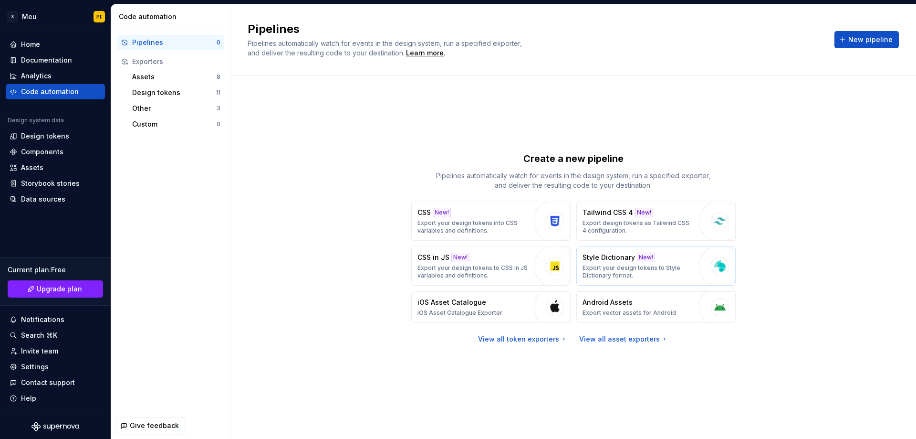
click at [624, 266] on p "Export your design tokens to Style Dictionary format." at bounding box center [639, 271] width 112 height 15
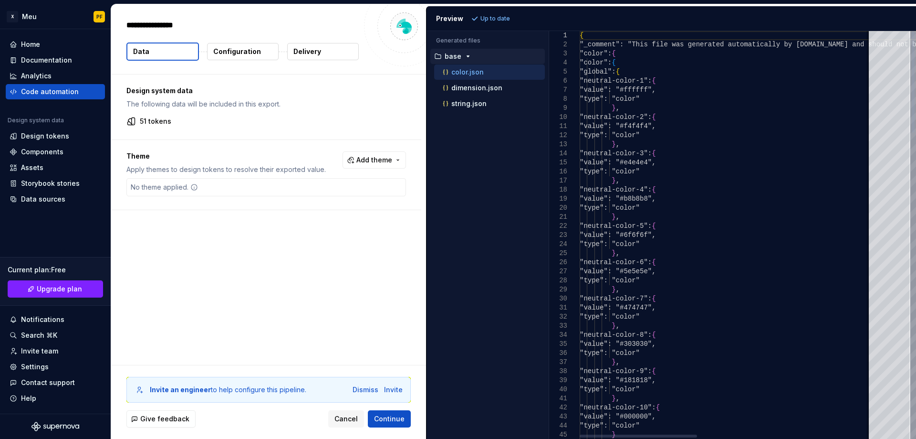
type textarea "*"
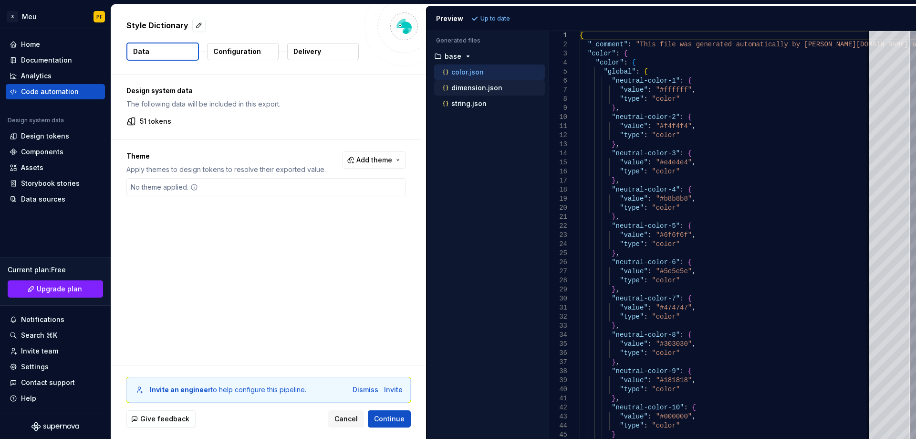
click at [474, 87] on p "dimension.json" at bounding box center [477, 88] width 51 height 8
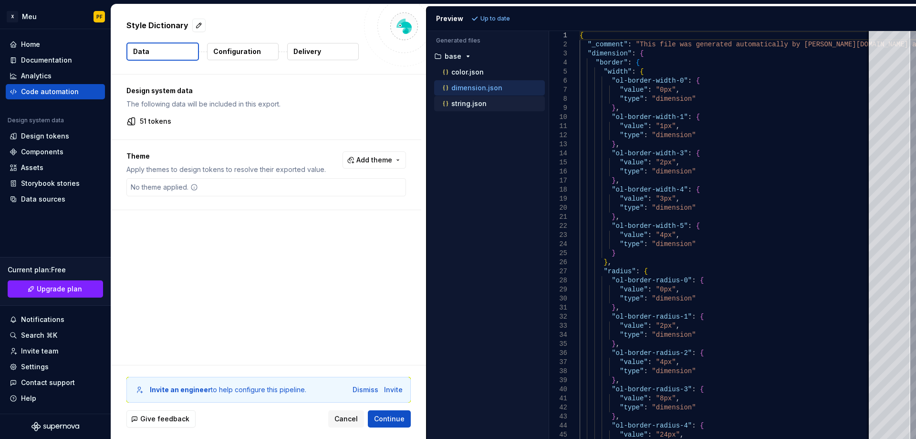
click at [478, 101] on p "string.json" at bounding box center [469, 104] width 35 height 8
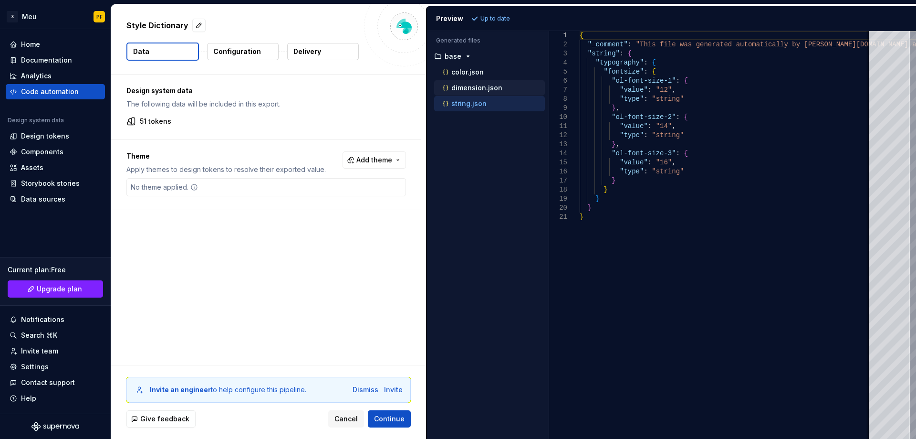
click at [472, 90] on p "dimension.json" at bounding box center [477, 88] width 51 height 8
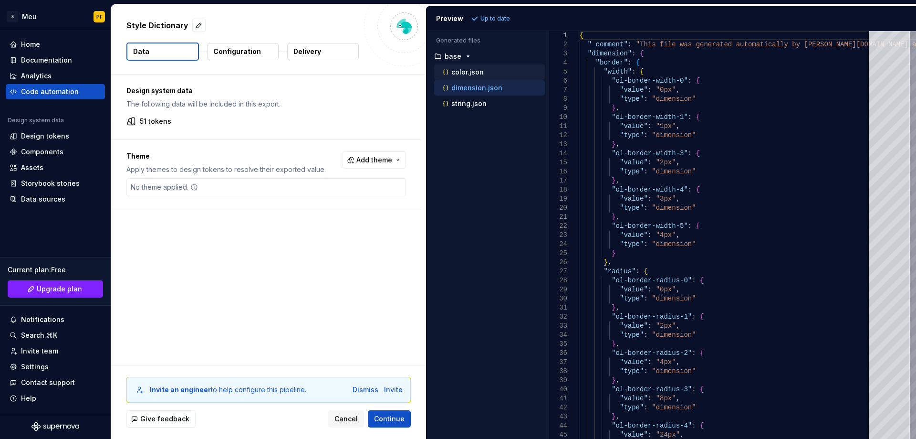
click at [463, 75] on p "color.json" at bounding box center [468, 72] width 32 height 8
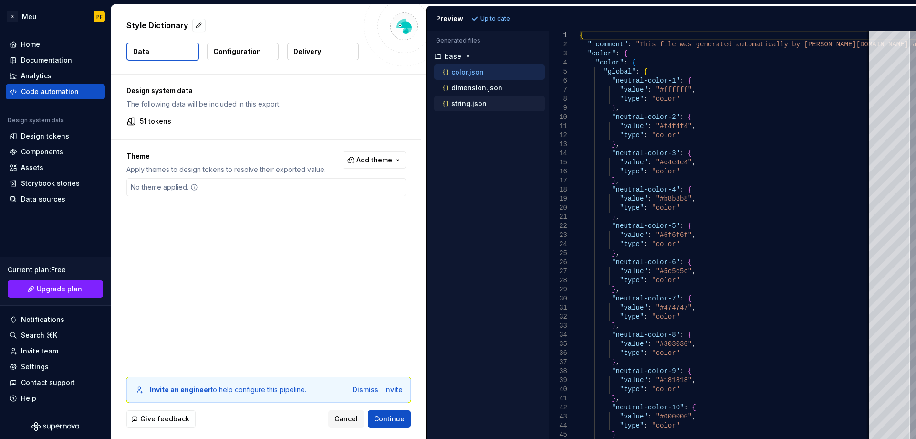
click at [465, 101] on p "string.json" at bounding box center [469, 104] width 35 height 8
type textarea "**********"
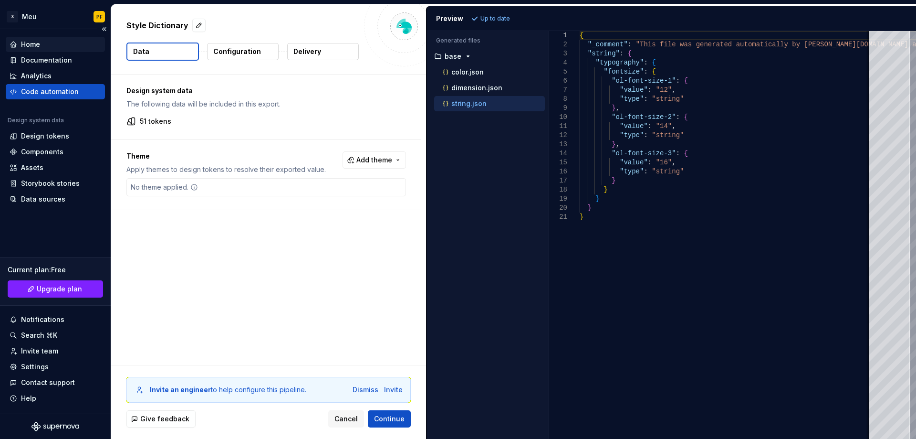
click at [36, 44] on div "Home" at bounding box center [30, 45] width 19 height 10
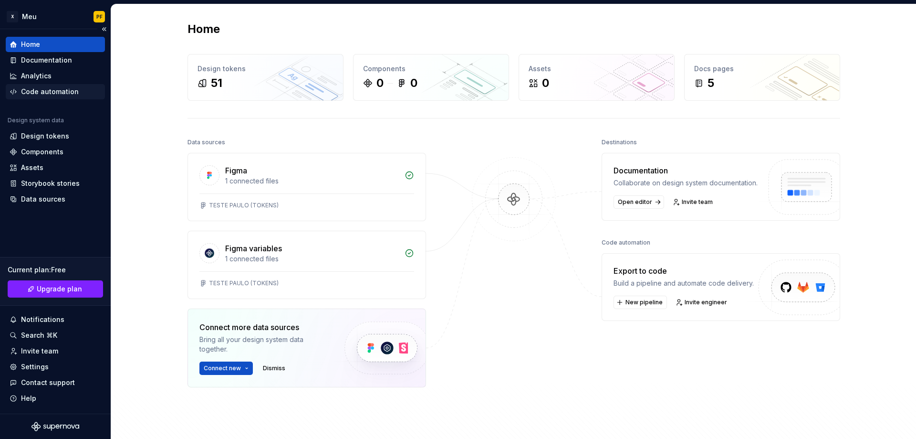
click at [37, 92] on div "Code automation" at bounding box center [50, 92] width 58 height 10
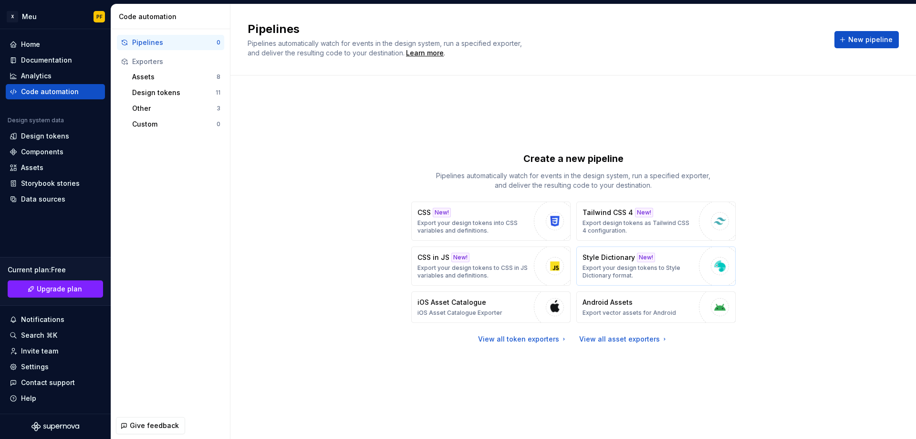
click at [634, 255] on div "Style Dictionary New!" at bounding box center [619, 257] width 73 height 10
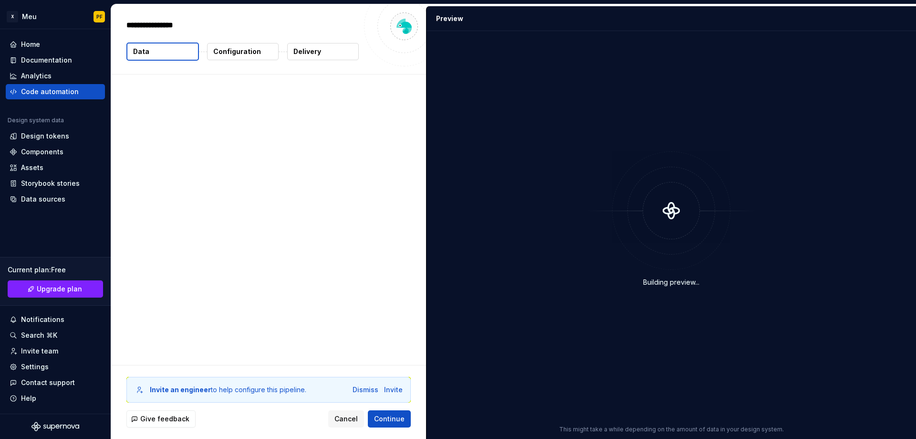
type textarea "*"
